Goal: Task Accomplishment & Management: Use online tool/utility

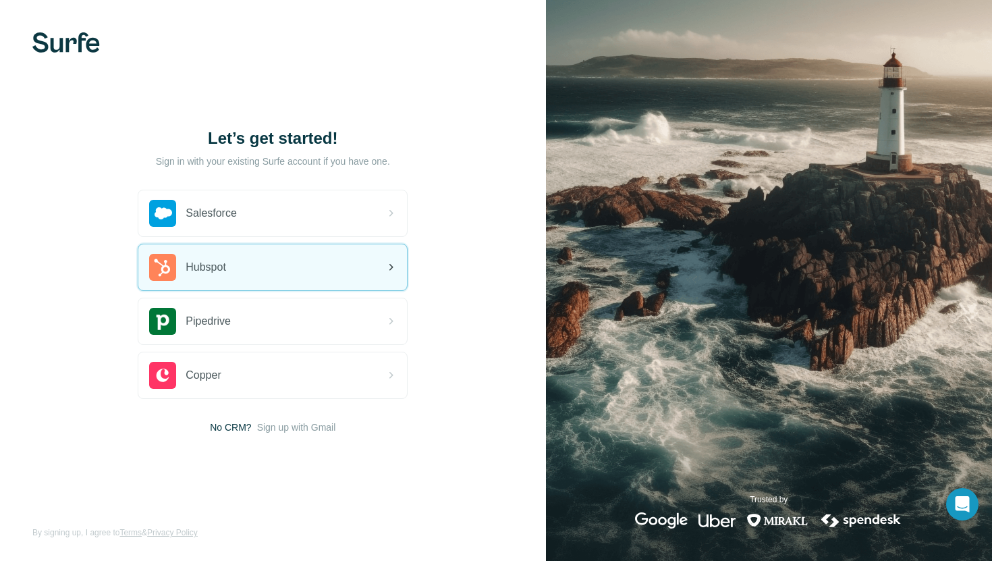
click at [238, 266] on div "Hubspot" at bounding box center [272, 267] width 268 height 46
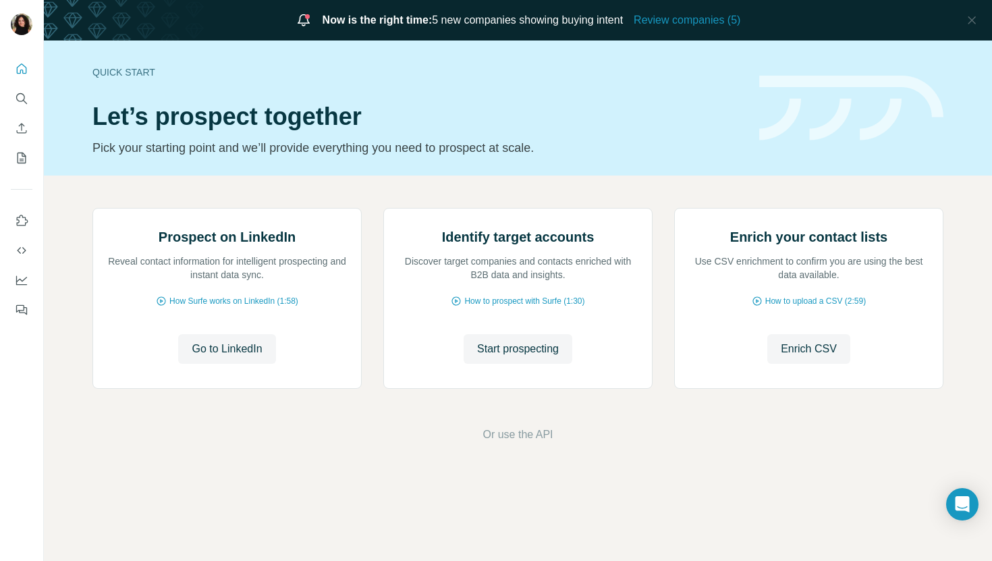
click at [24, 111] on nav at bounding box center [22, 113] width 22 height 113
click at [24, 107] on button "Search" at bounding box center [22, 98] width 22 height 24
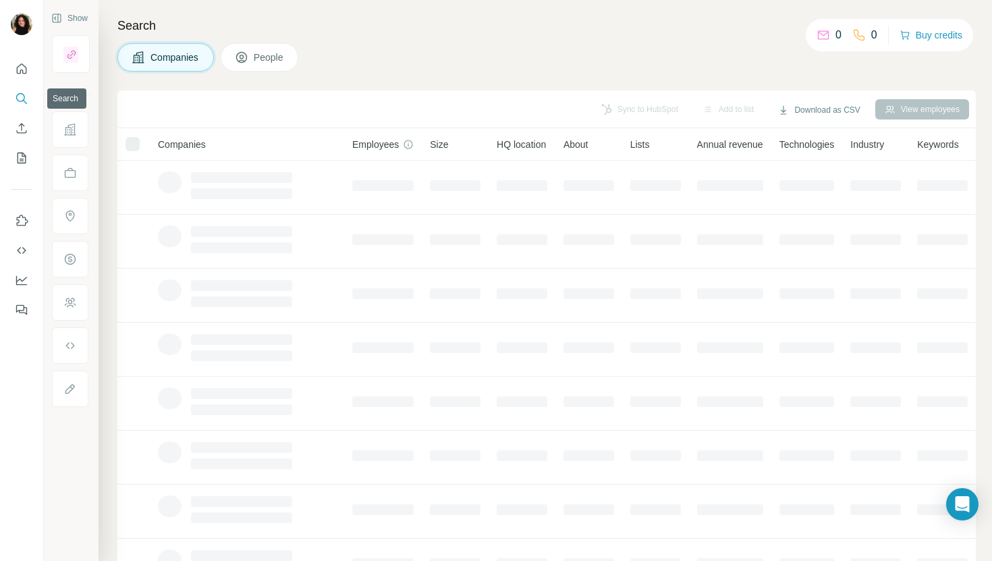
click at [22, 100] on icon "Search" at bounding box center [21, 98] width 13 height 13
click at [318, 93] on div "Sync to HubSpot Add to list Download as CSV View employees" at bounding box center [546, 109] width 858 height 38
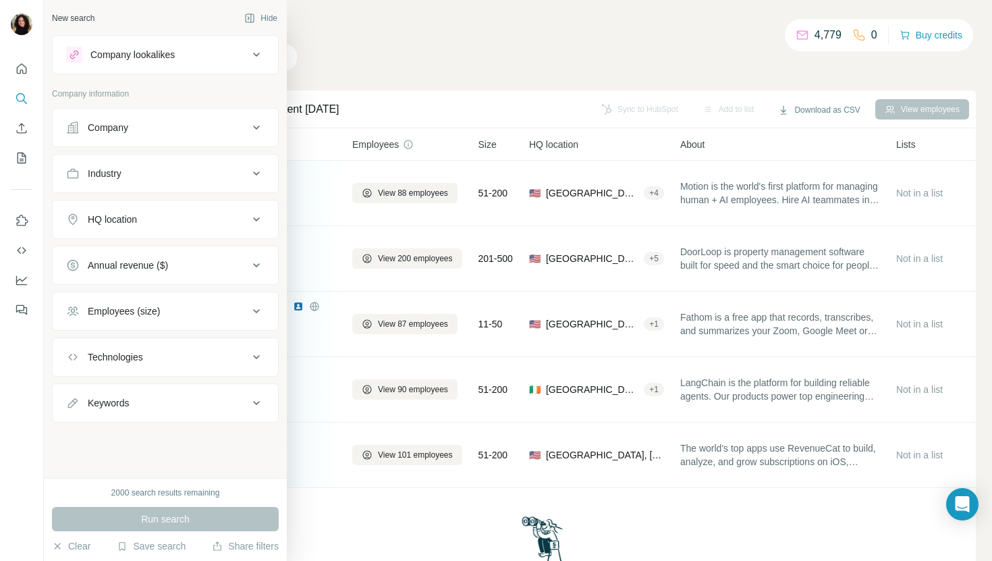
click at [161, 124] on div "Company" at bounding box center [157, 127] width 182 height 13
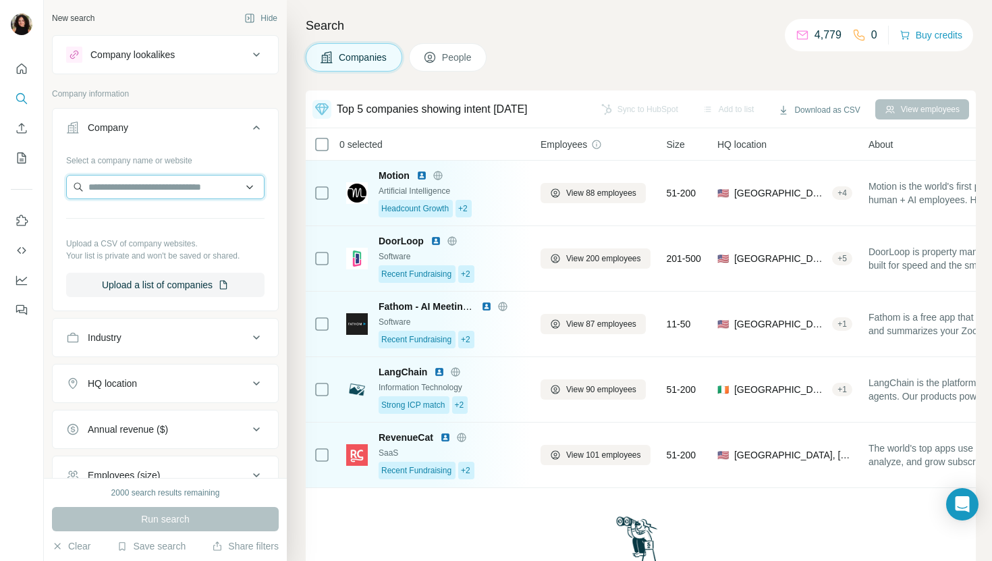
click at [200, 192] on input "text" at bounding box center [165, 187] width 198 height 24
paste input "**********"
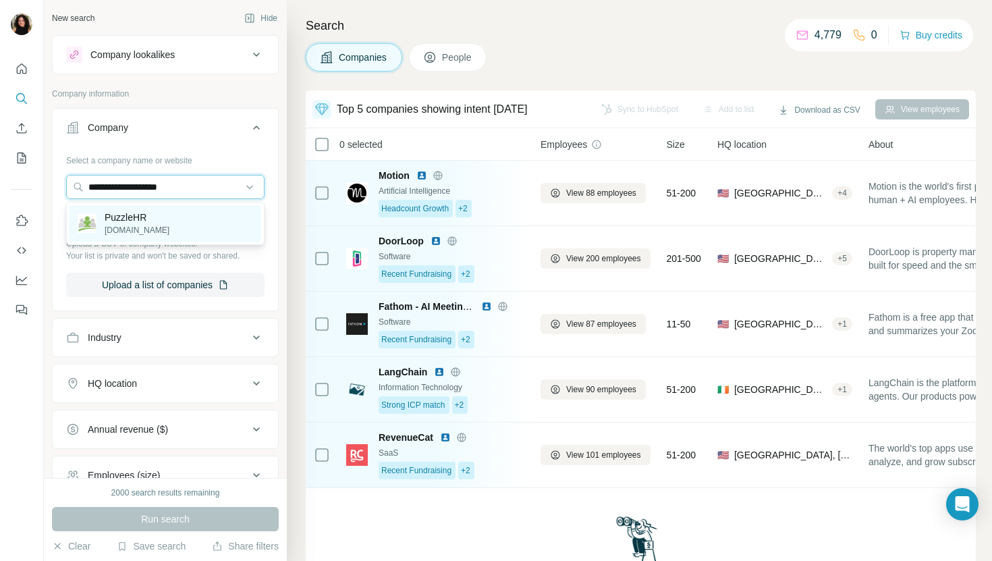
type input "**********"
click at [198, 223] on div "PuzzleHR [DOMAIN_NAME]" at bounding box center [165, 223] width 192 height 36
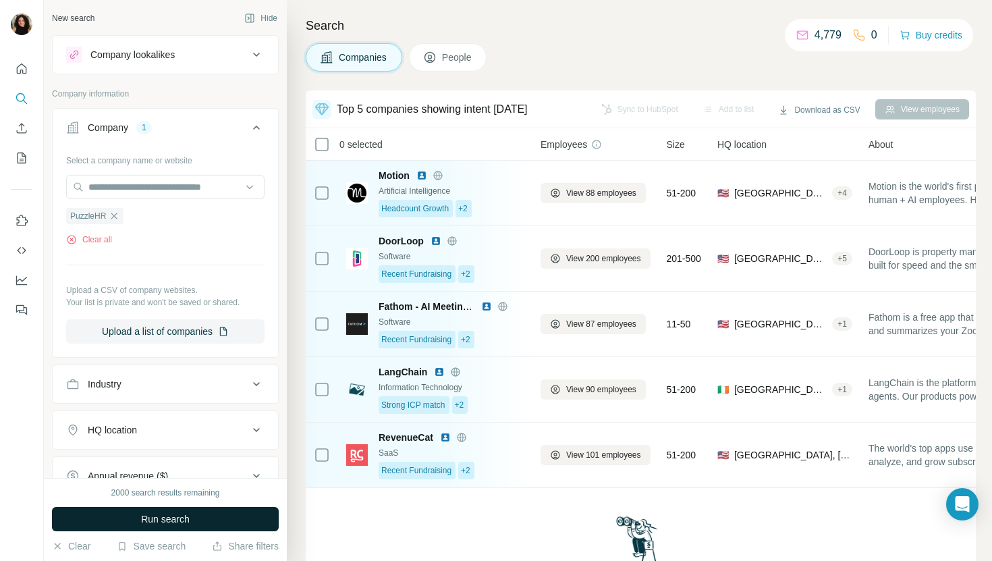
click at [176, 521] on span "Run search" at bounding box center [165, 518] width 49 height 13
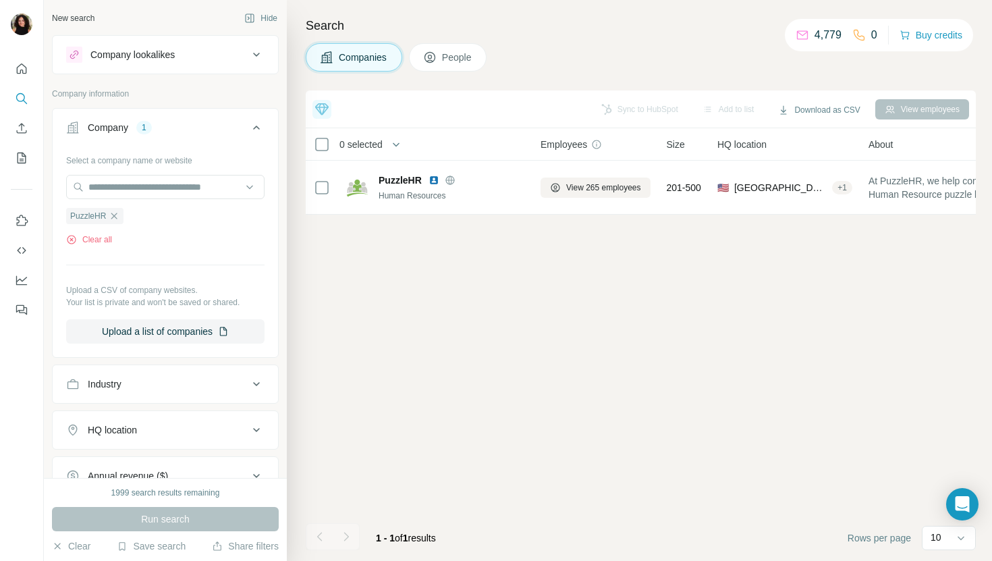
click at [449, 54] on span "People" at bounding box center [457, 57] width 31 height 13
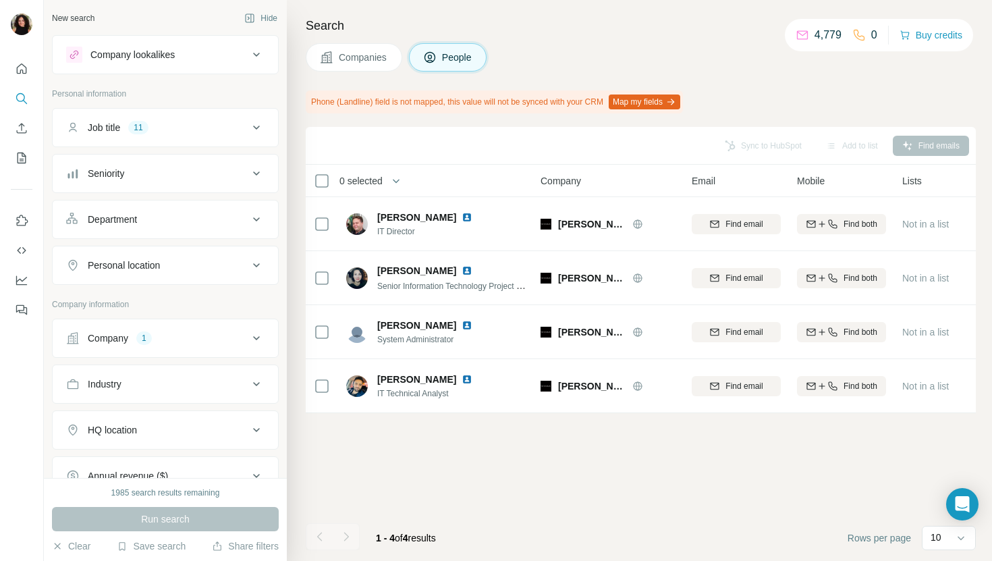
click at [348, 45] on button "Companies" at bounding box center [354, 57] width 96 height 28
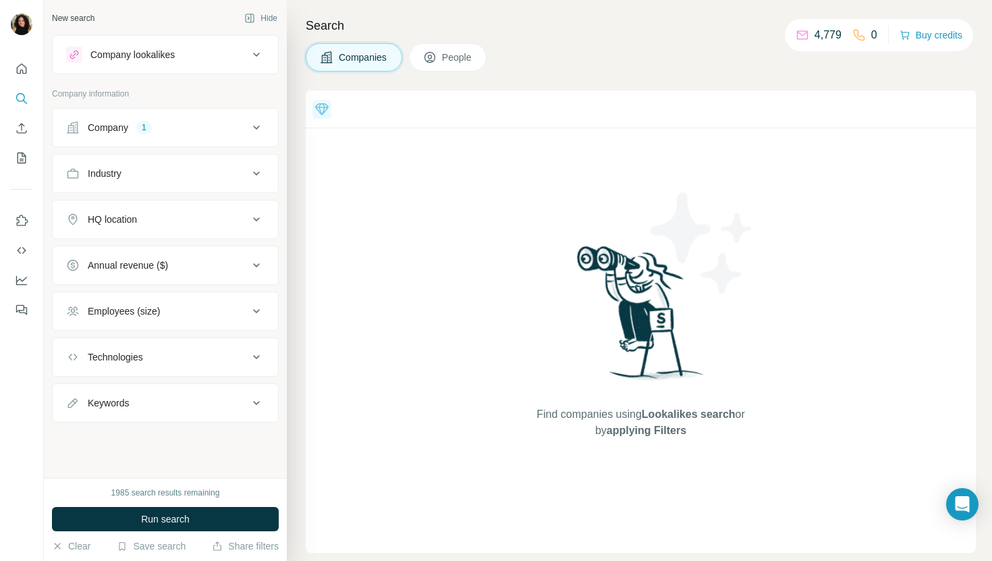
click at [146, 131] on div "1" at bounding box center [144, 127] width 16 height 12
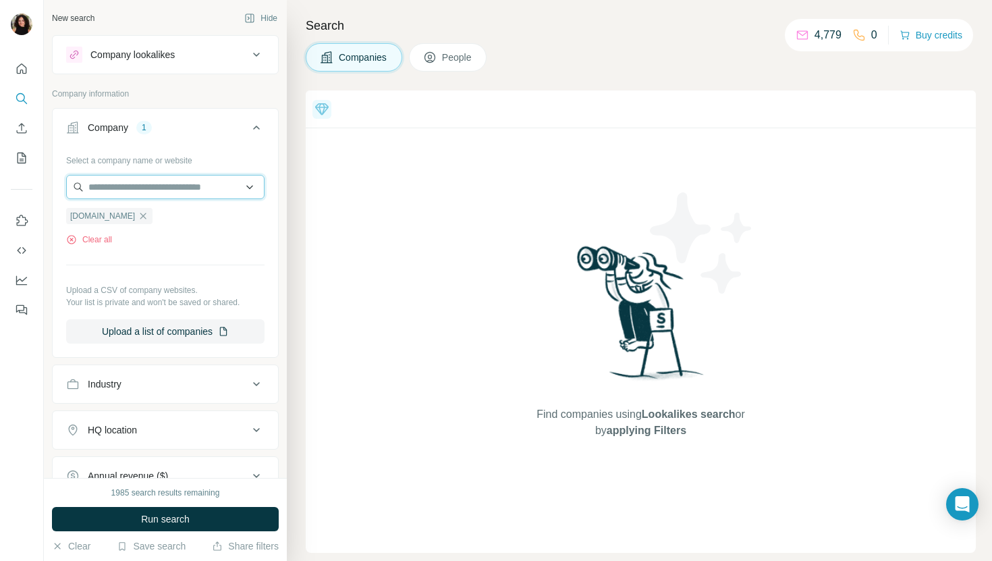
click at [142, 186] on input "text" at bounding box center [165, 187] width 198 height 24
paste input "**********"
type input "**********"
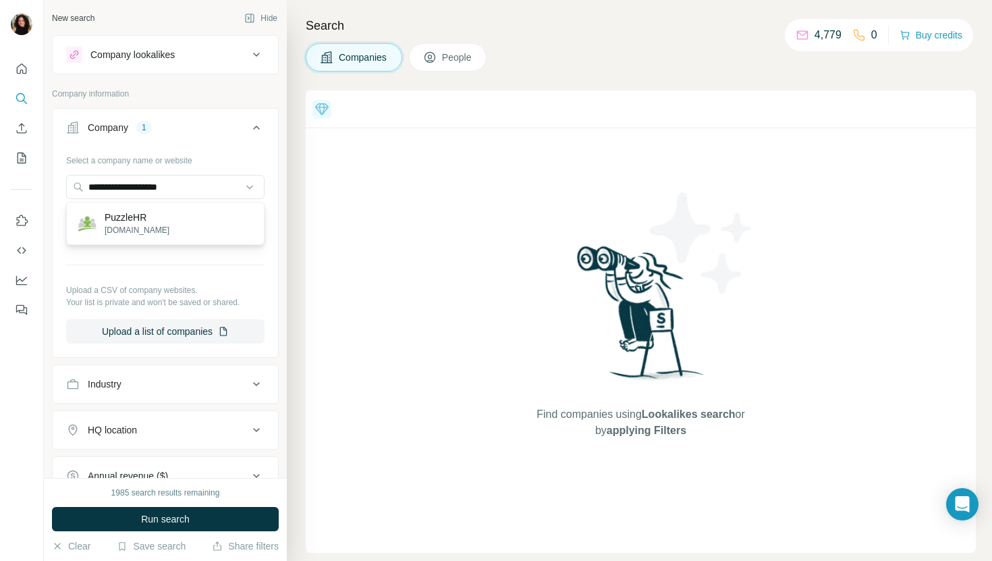
click at [226, 217] on div "PuzzleHR [DOMAIN_NAME]" at bounding box center [165, 223] width 192 height 36
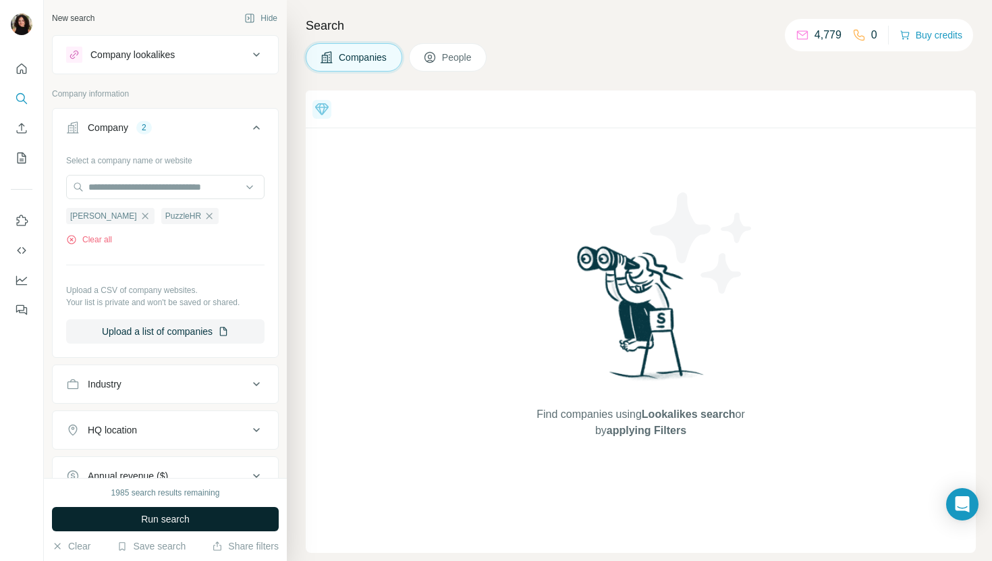
click at [172, 520] on span "Run search" at bounding box center [165, 518] width 49 height 13
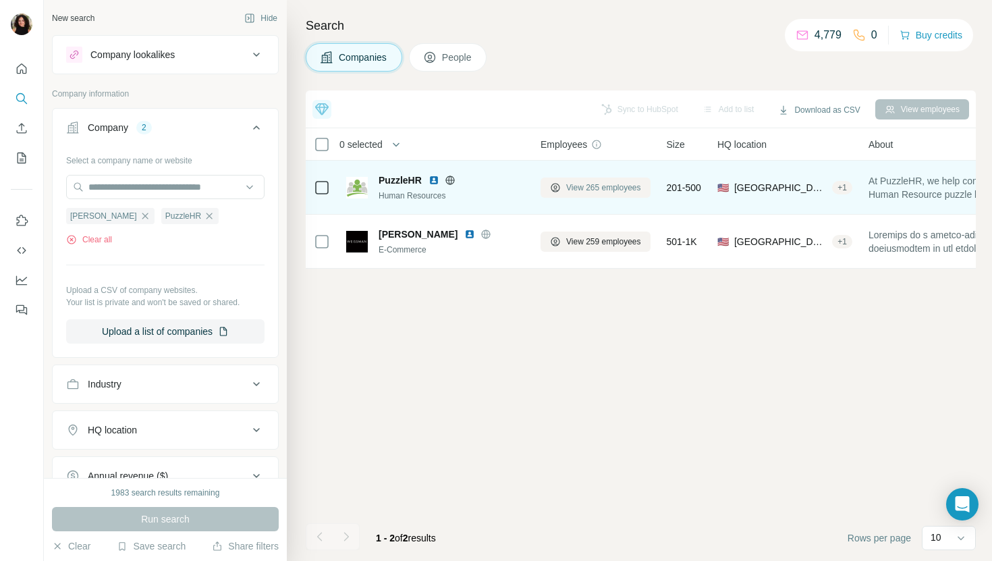
click at [593, 185] on span "View 265 employees" at bounding box center [603, 187] width 75 height 12
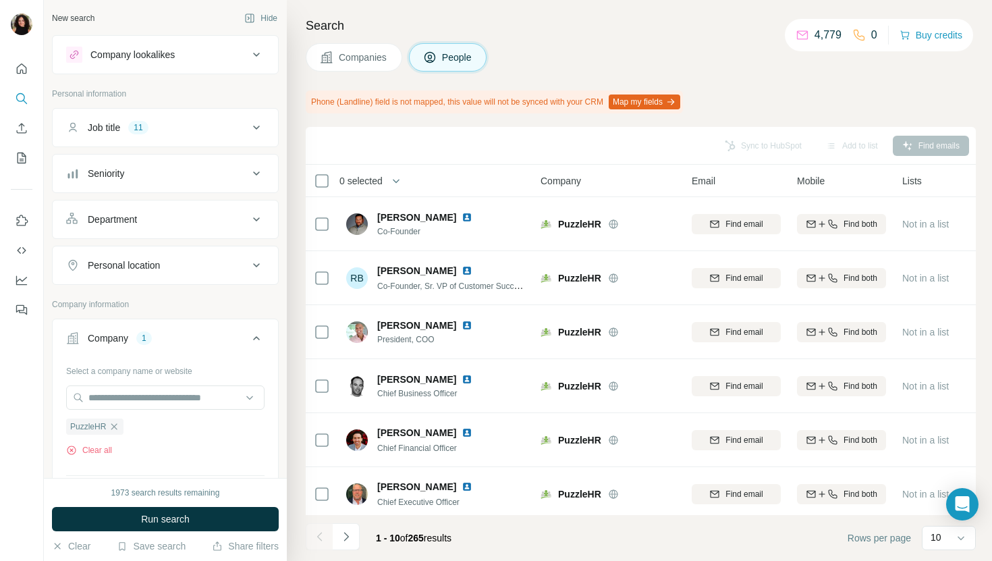
click at [186, 518] on span "Run search" at bounding box center [165, 518] width 49 height 13
